Goal: Check status: Check status

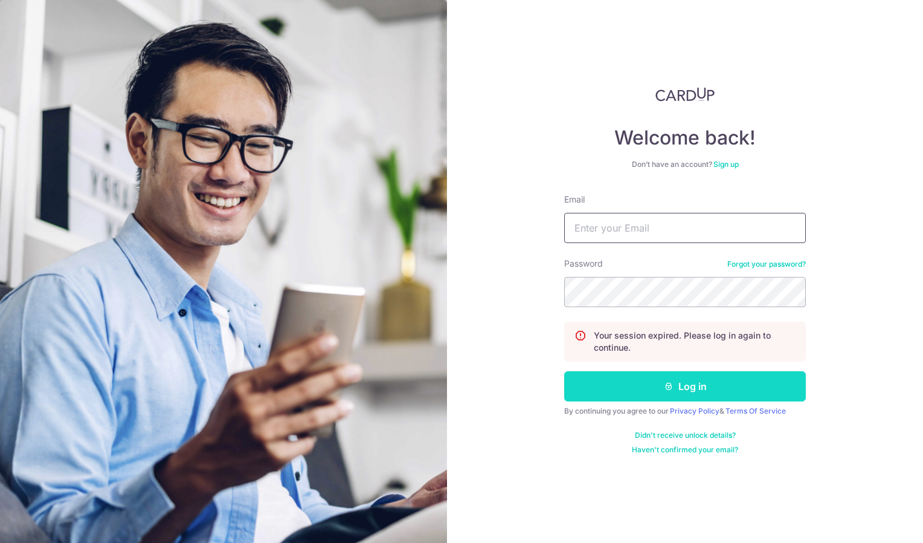
type input "[EMAIL_ADDRESS][DOMAIN_NAME]"
click at [685, 382] on button "Log in" at bounding box center [685, 386] width 242 height 30
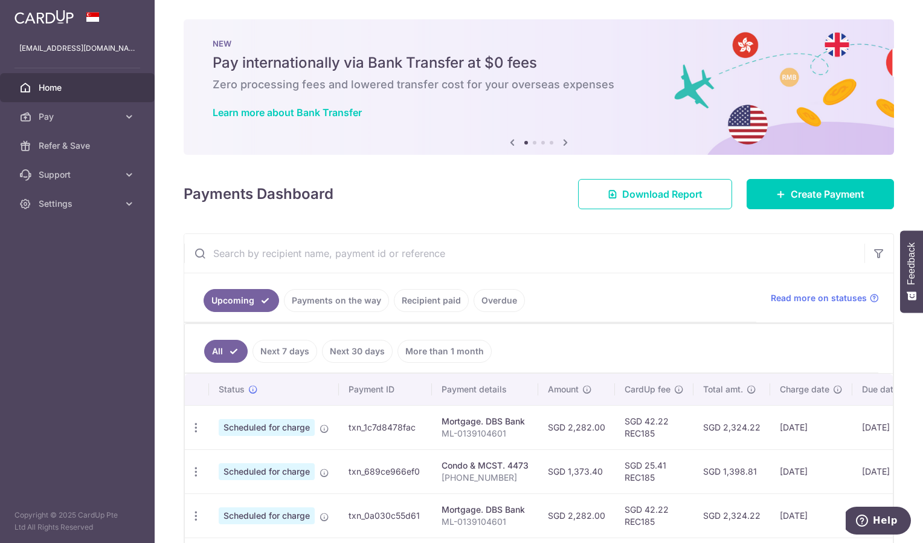
click at [446, 298] on link "Recipient paid" at bounding box center [431, 300] width 75 height 23
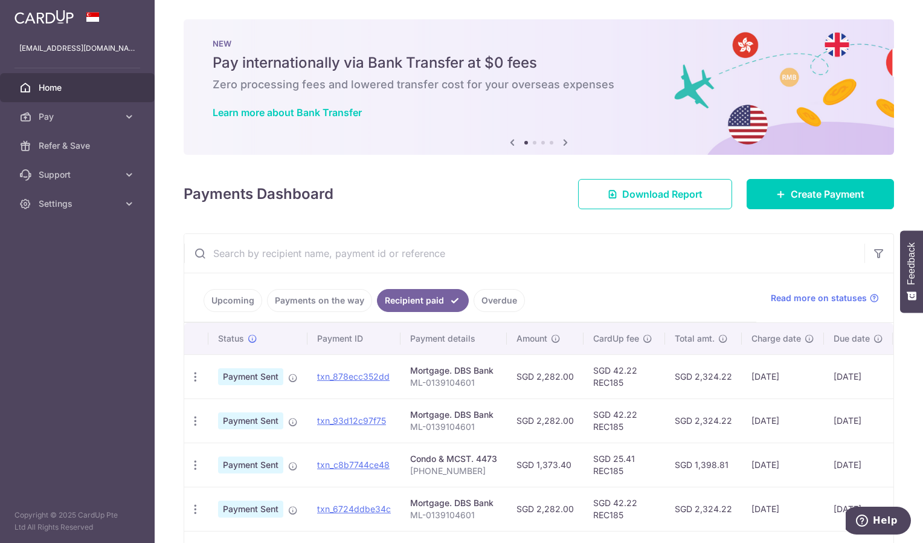
drag, startPoint x: 537, startPoint y: 463, endPoint x: 569, endPoint y: 464, distance: 32.0
click at [569, 464] on td "SGD 1,373.40" at bounding box center [545, 464] width 77 height 44
copy td "1,373.40"
